Goal: Task Accomplishment & Management: Manage account settings

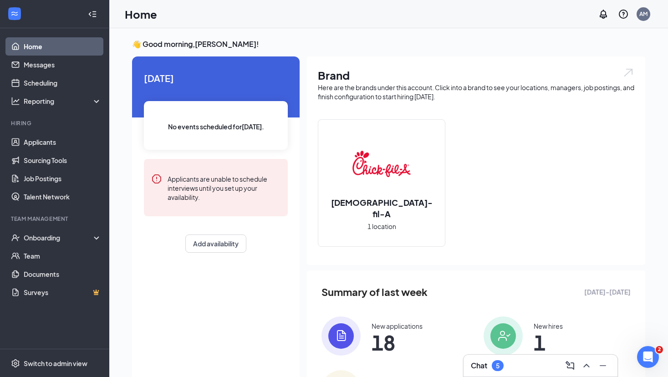
click at [502, 373] on div "Chat 5" at bounding box center [540, 365] width 139 height 15
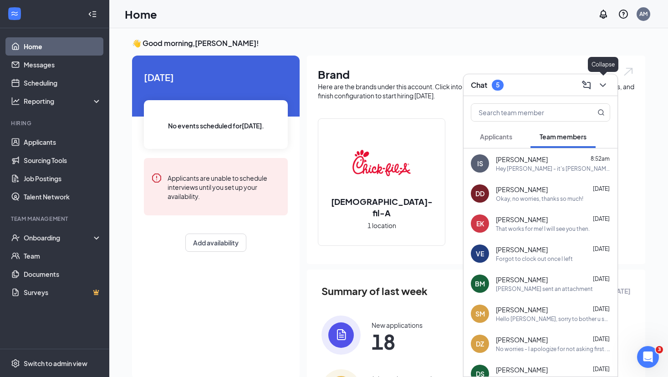
click at [601, 87] on icon "ChevronDown" at bounding box center [603, 85] width 11 height 11
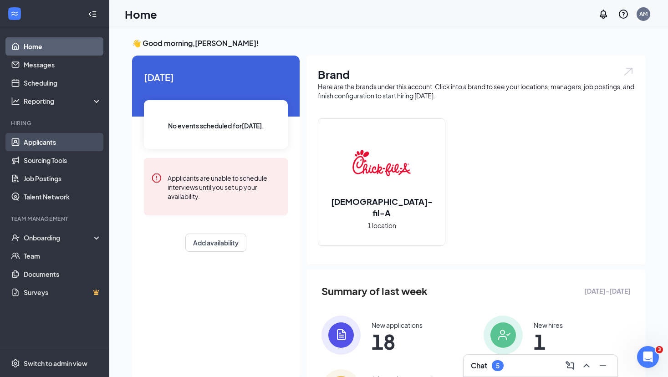
click at [63, 141] on link "Applicants" at bounding box center [63, 142] width 78 height 18
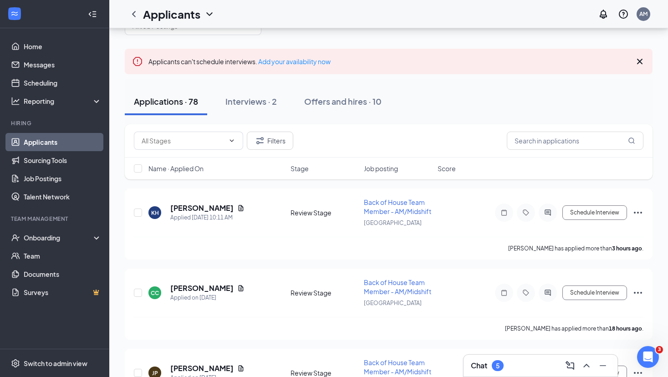
scroll to position [33, 0]
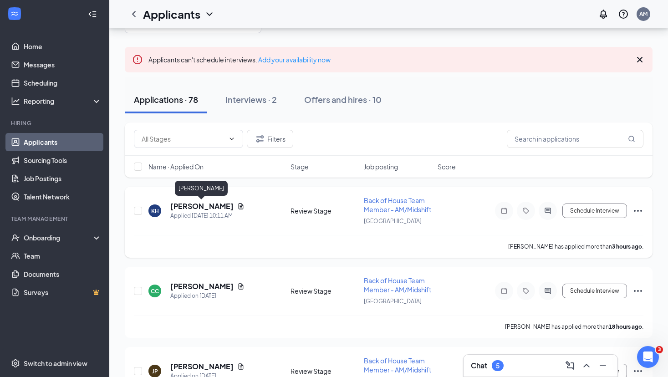
click at [185, 204] on h5 "[PERSON_NAME]" at bounding box center [201, 206] width 63 height 10
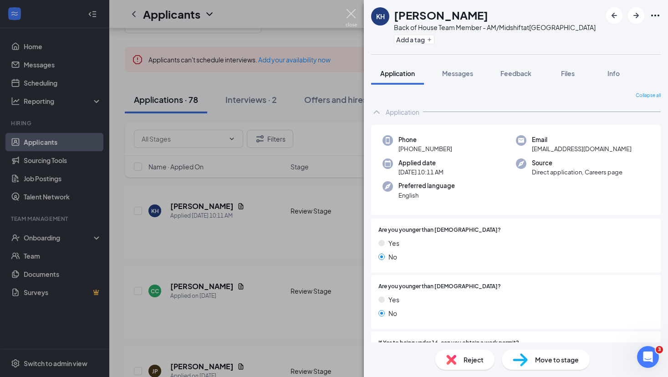
click at [353, 15] on img at bounding box center [351, 18] width 11 height 18
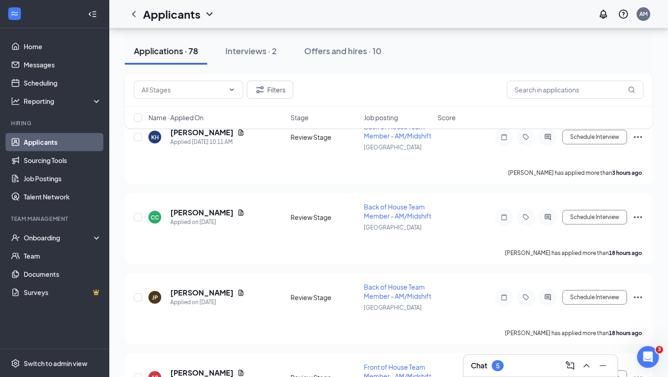
scroll to position [114, 0]
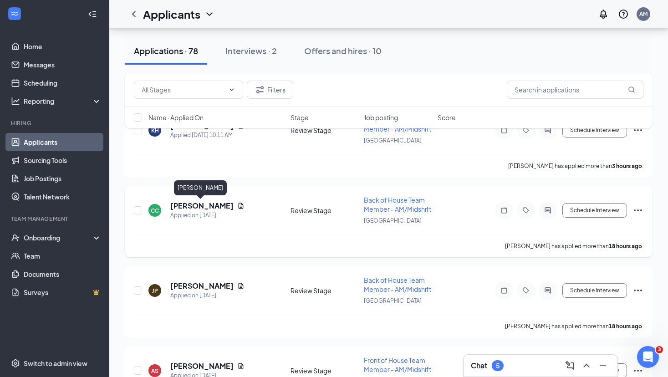
click at [198, 209] on h5 "[PERSON_NAME]" at bounding box center [201, 206] width 63 height 10
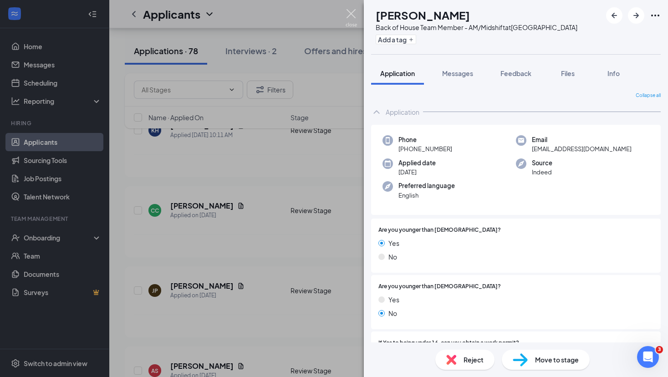
click at [349, 13] on img at bounding box center [351, 18] width 11 height 18
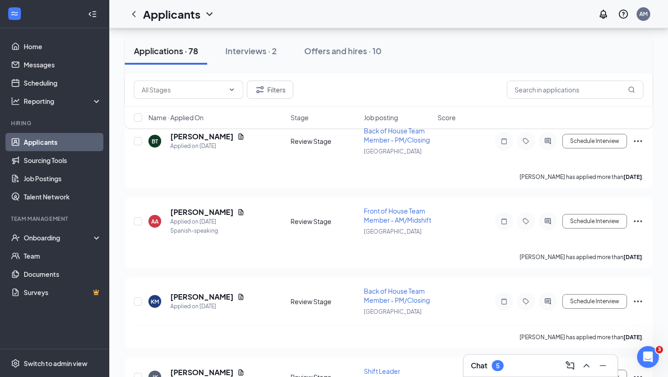
scroll to position [587, 0]
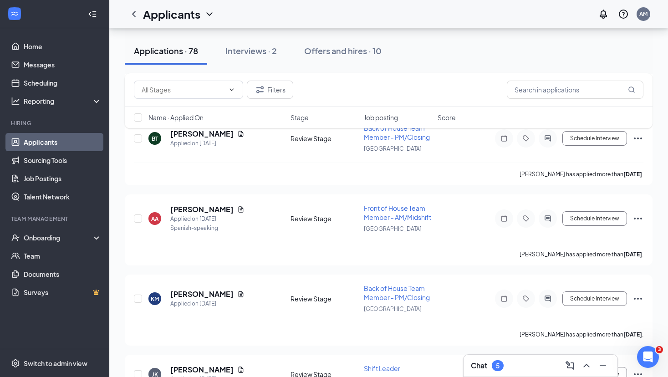
click at [506, 366] on div "Chat 5" at bounding box center [540, 365] width 139 height 15
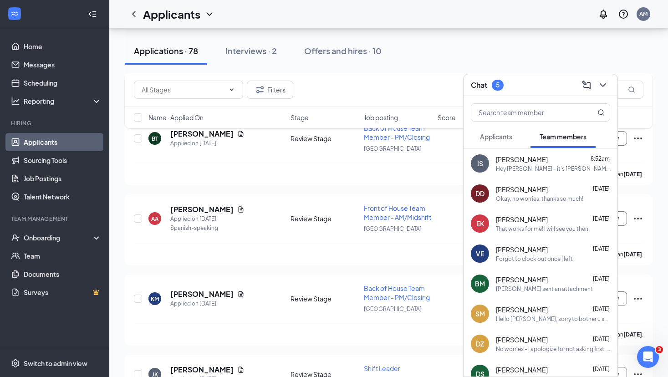
click at [506, 137] on span "Applicants" at bounding box center [496, 137] width 32 height 8
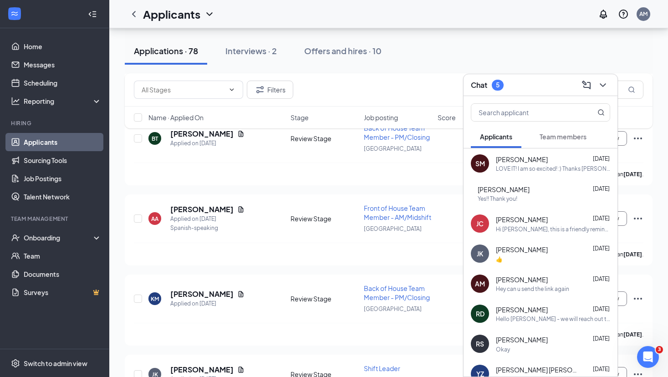
click at [561, 134] on span "Team members" at bounding box center [563, 137] width 47 height 8
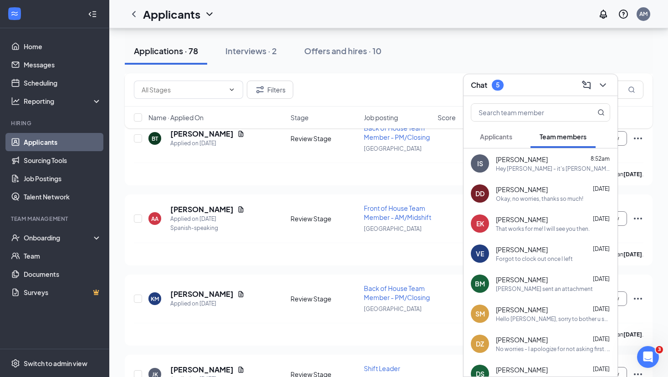
click at [539, 157] on div "[PERSON_NAME] 8:52am" at bounding box center [553, 159] width 114 height 9
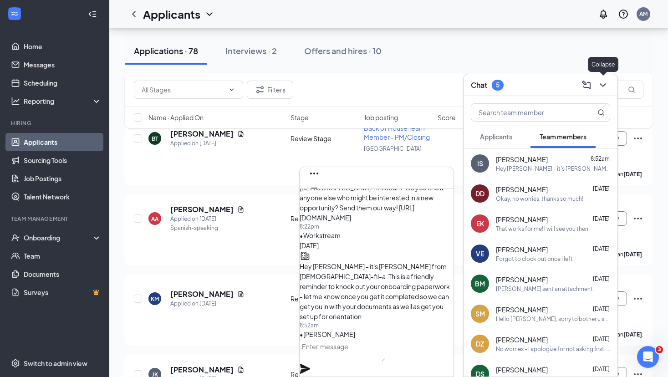
click at [603, 87] on icon "ChevronDown" at bounding box center [603, 85] width 11 height 11
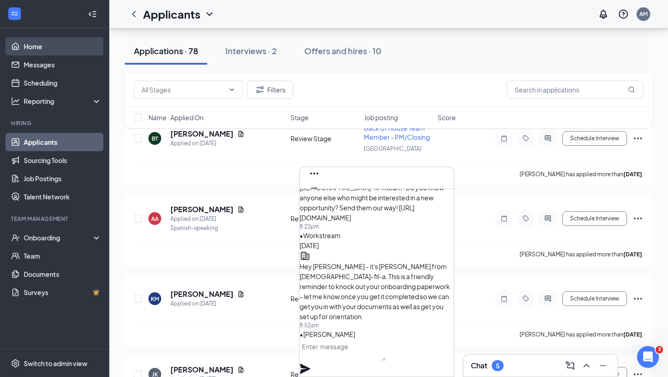
click at [42, 50] on link "Home" at bounding box center [63, 46] width 78 height 18
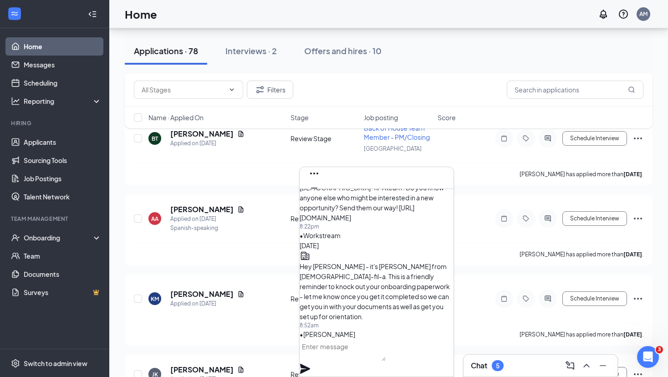
scroll to position [67, 0]
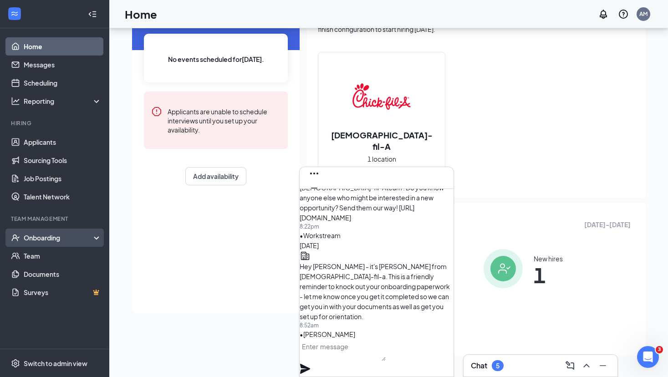
click at [48, 234] on div "Onboarding" at bounding box center [59, 237] width 70 height 9
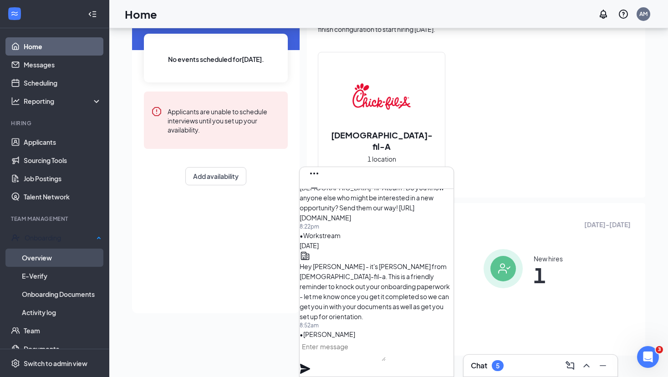
click at [48, 254] on link "Overview" at bounding box center [62, 258] width 80 height 18
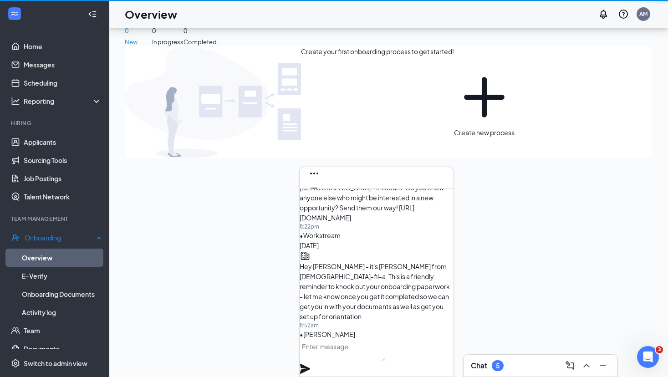
scroll to position [41, 0]
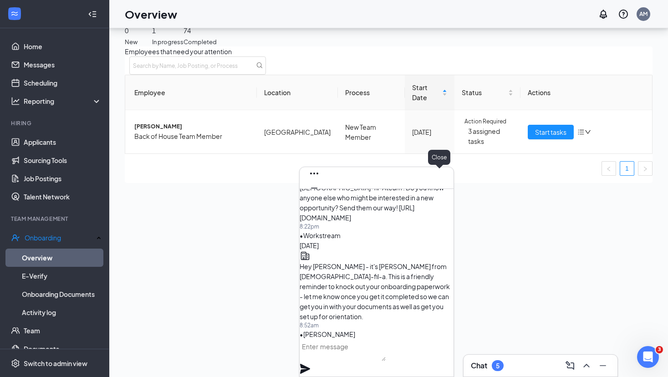
click at [320, 197] on icon "Cross" at bounding box center [314, 202] width 11 height 11
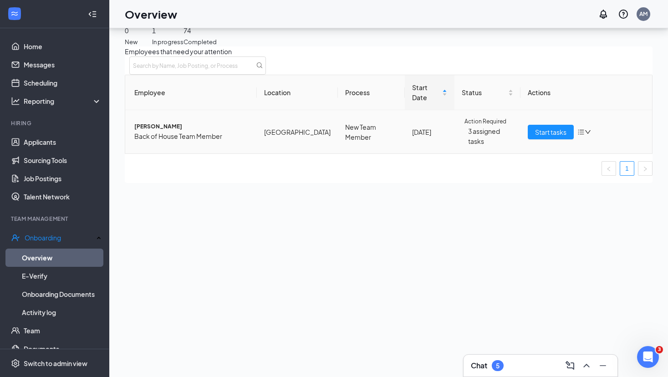
click at [184, 131] on span "Back of House Team Member" at bounding box center [191, 136] width 115 height 10
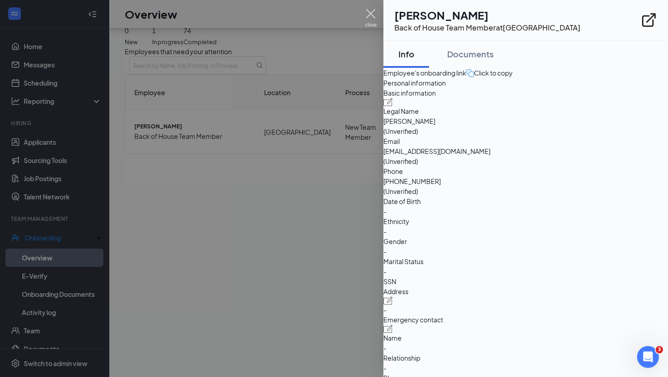
click at [373, 14] on img at bounding box center [370, 18] width 11 height 18
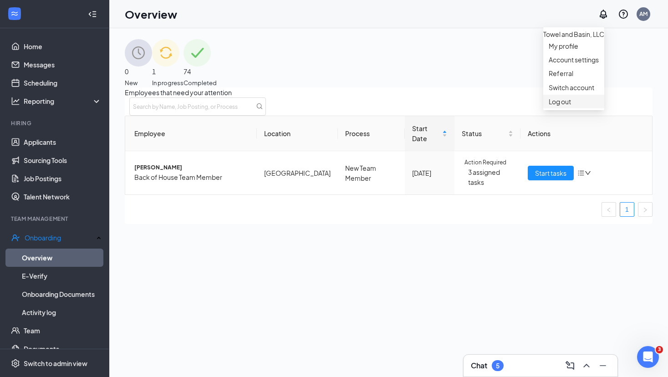
click at [558, 106] on div "Log out" at bounding box center [574, 101] width 50 height 9
